Goal: Go to known website: Access a specific website the user already knows

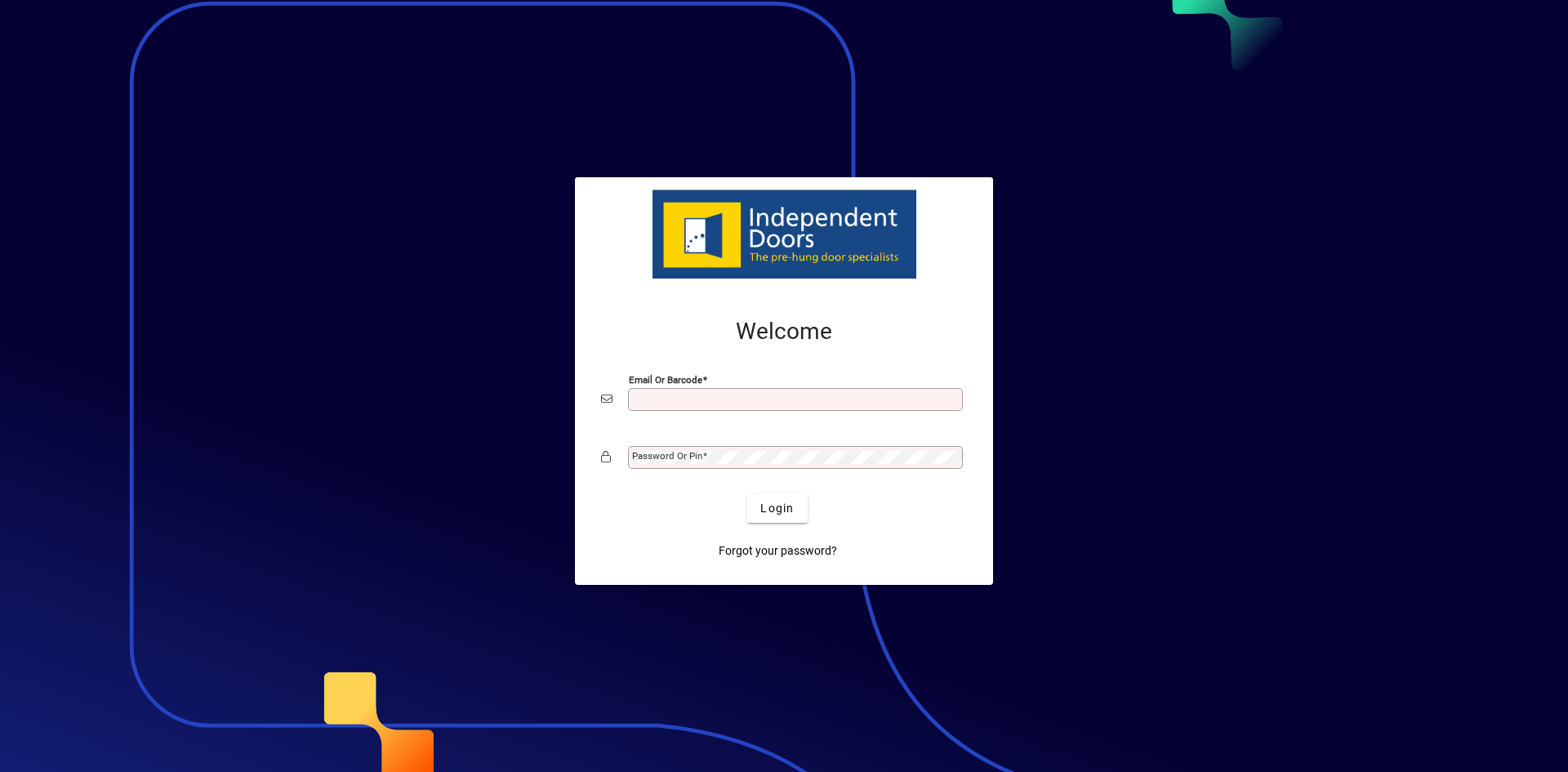
click at [702, 397] on input "Email or Barcode" at bounding box center [797, 399] width 330 height 13
type input "**********"
click at [698, 452] on mat-label "Password or Pin" at bounding box center [667, 456] width 70 height 11
click at [761, 511] on span "Login" at bounding box center [777, 509] width 33 height 17
